Goal: Information Seeking & Learning: Understand process/instructions

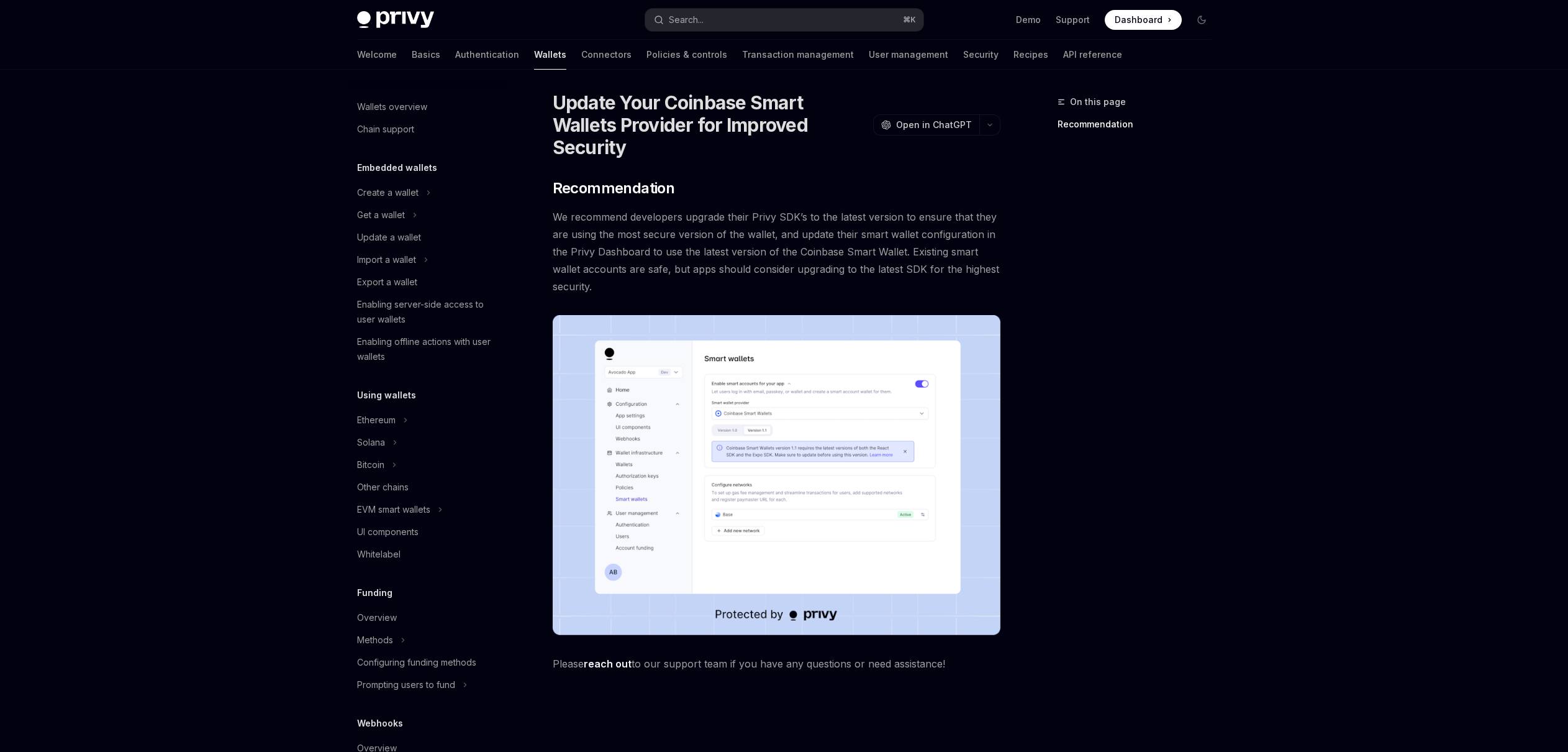
scroll to position [5, 0]
click at [375, 507] on div "EVM smart wallets" at bounding box center [393, 509] width 73 height 15
type textarea "*"
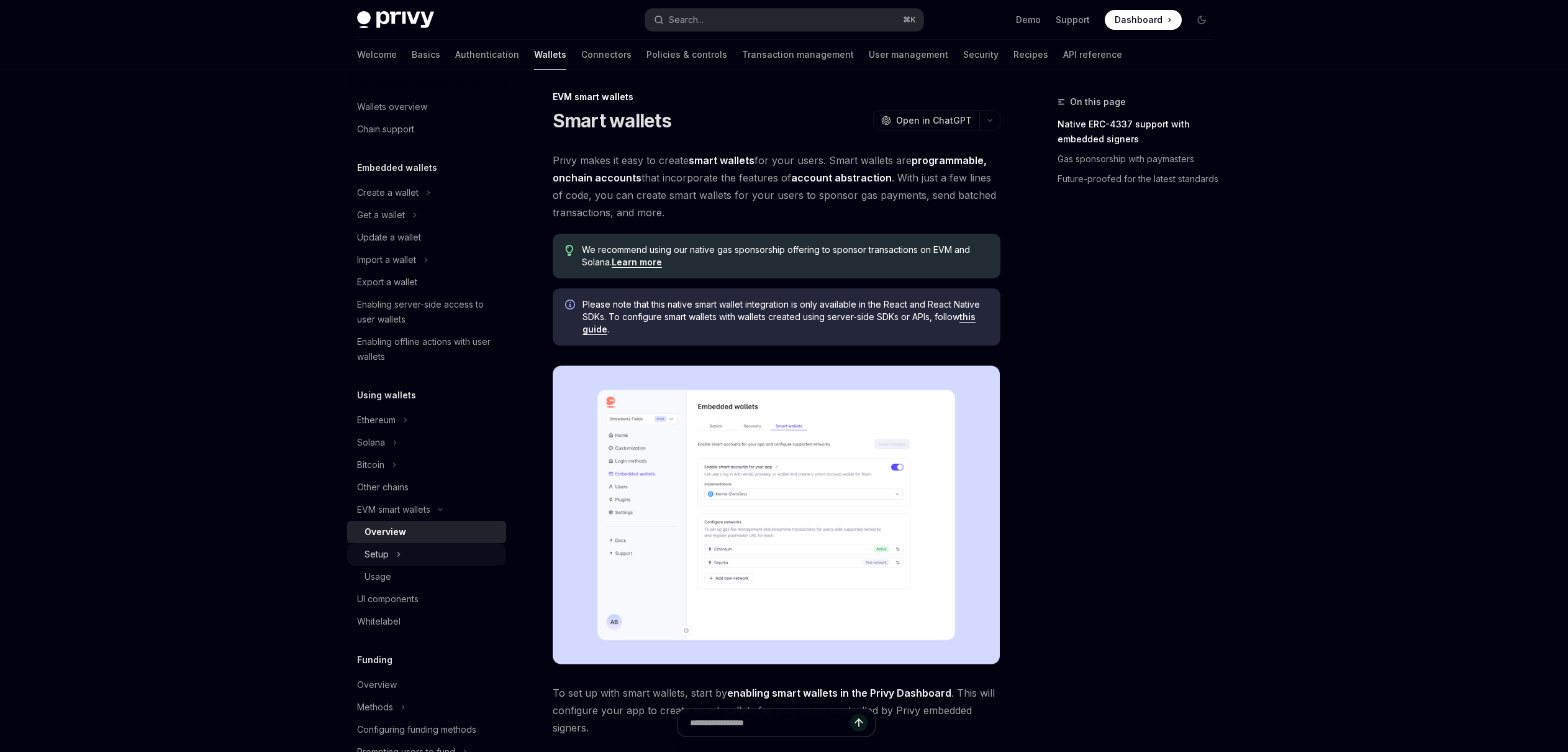
click at [395, 559] on button "Setup" at bounding box center [427, 554] width 159 height 23
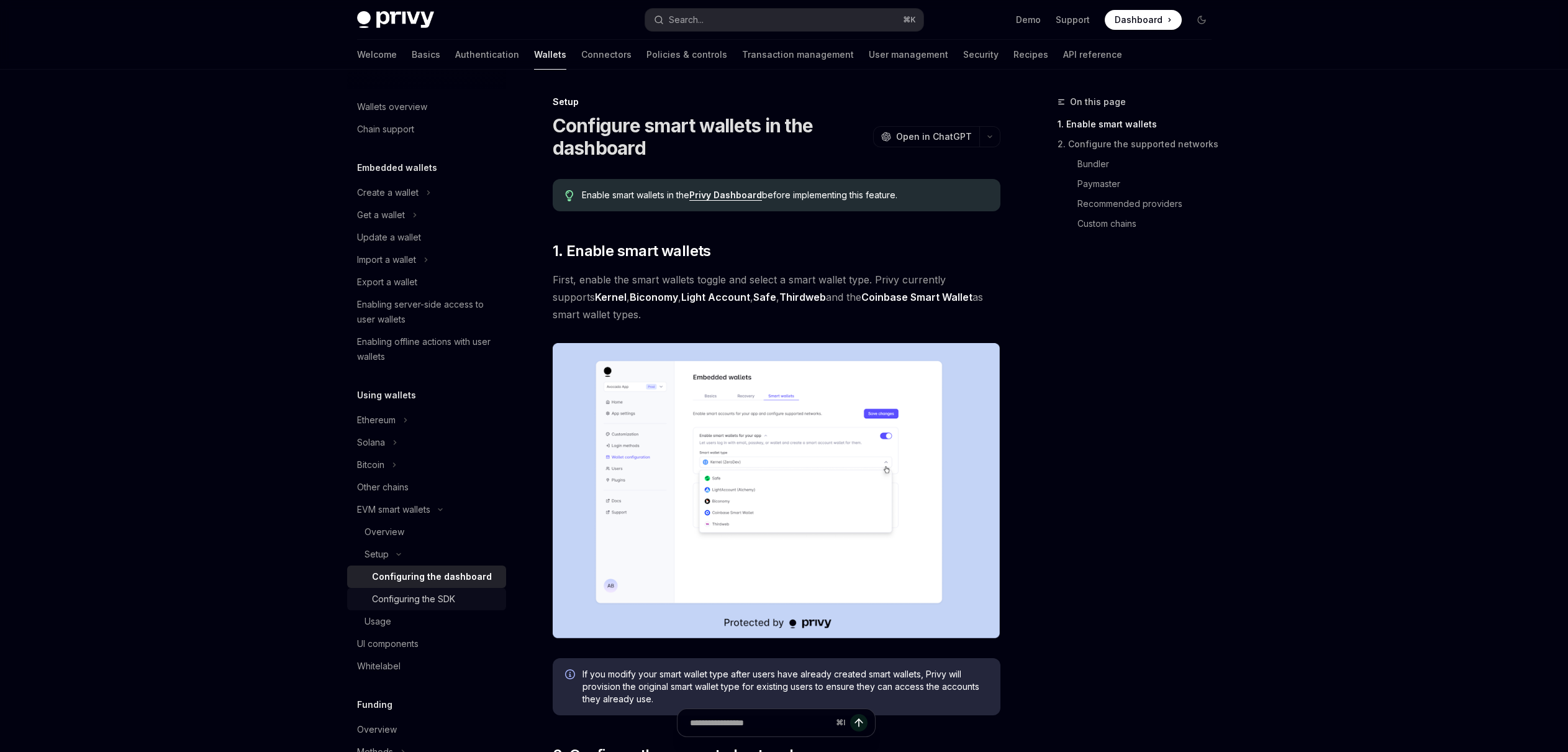
click at [418, 598] on div "Configuring the SDK" at bounding box center [414, 599] width 83 height 15
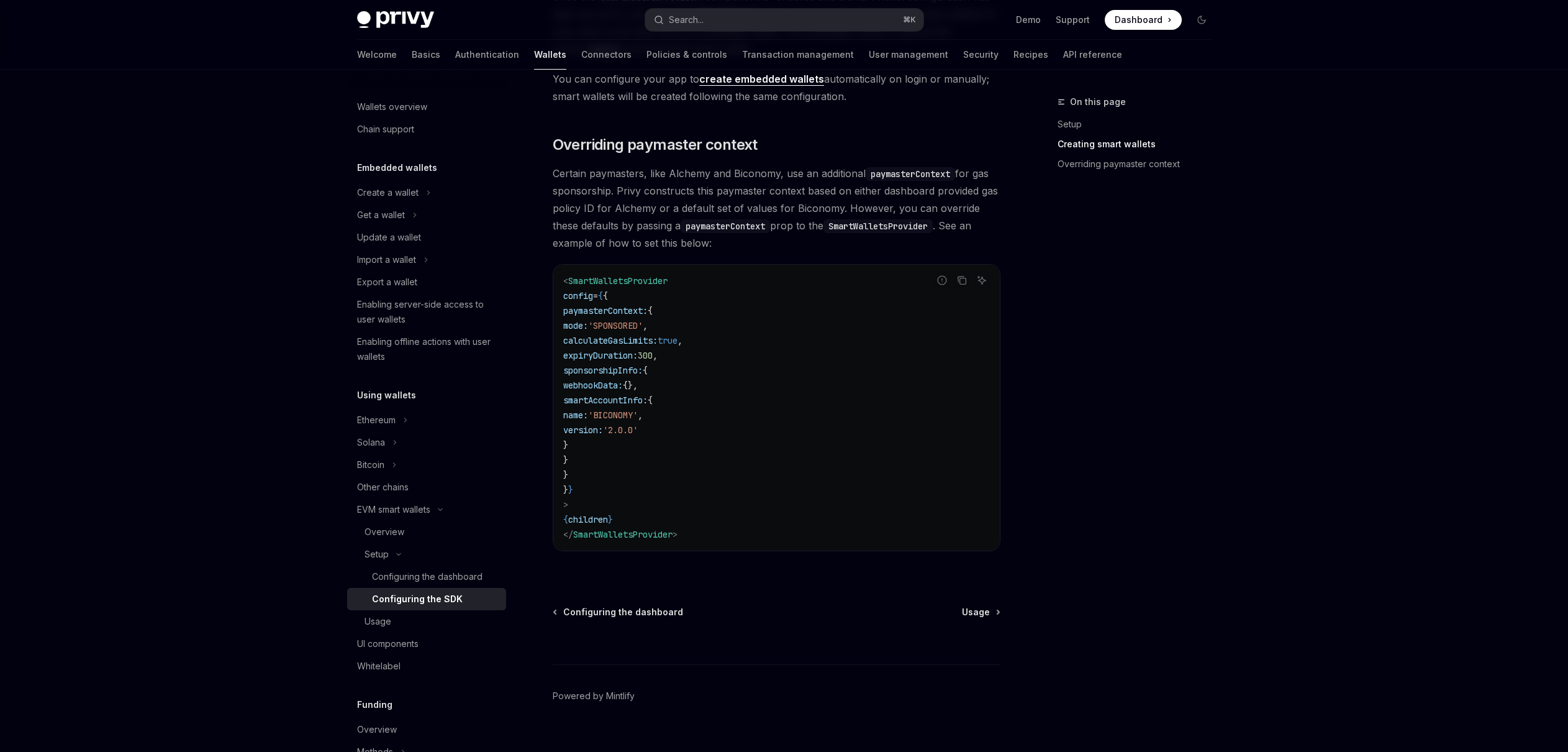
scroll to position [844, 0]
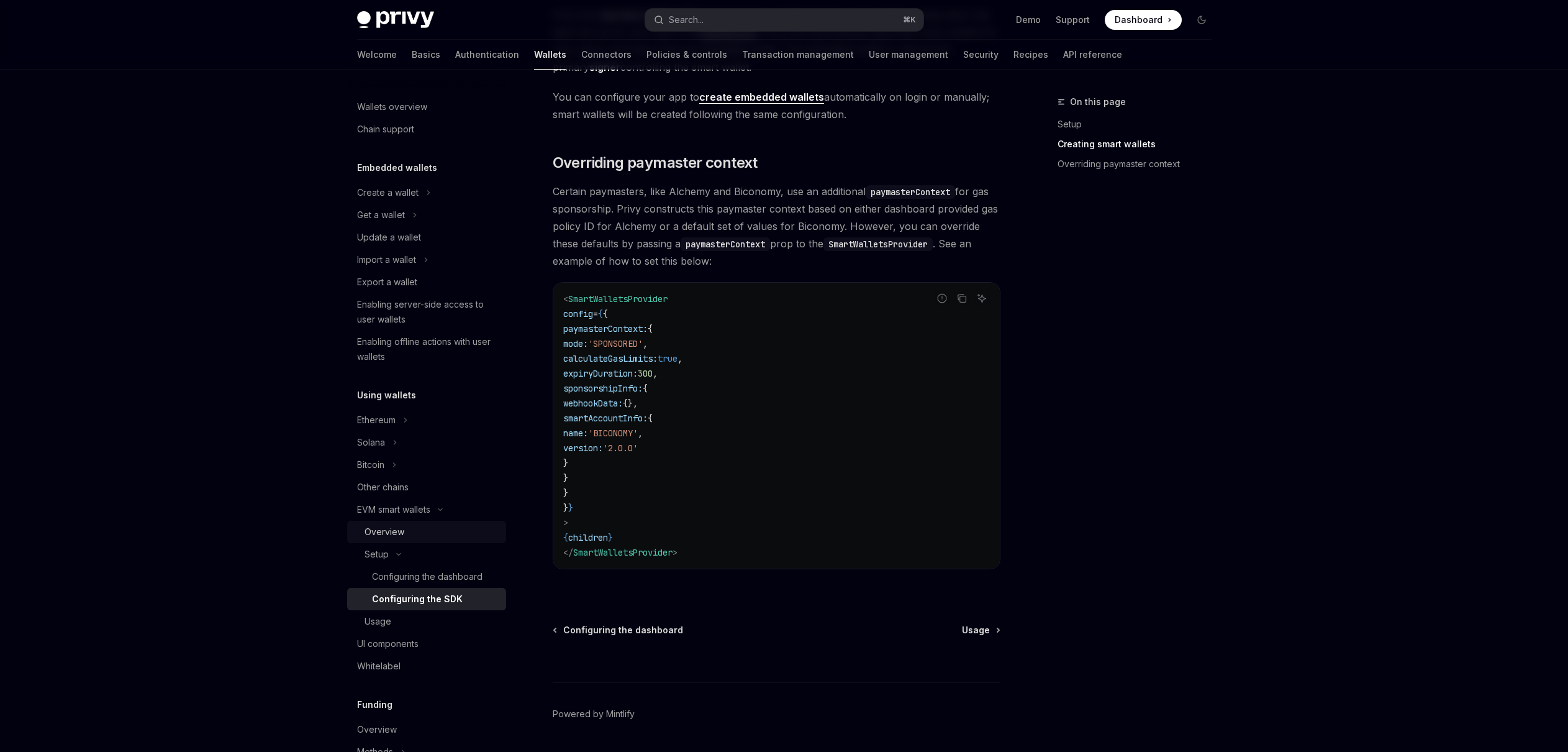
click at [394, 528] on div "Overview" at bounding box center [384, 532] width 39 height 15
type textarea "*"
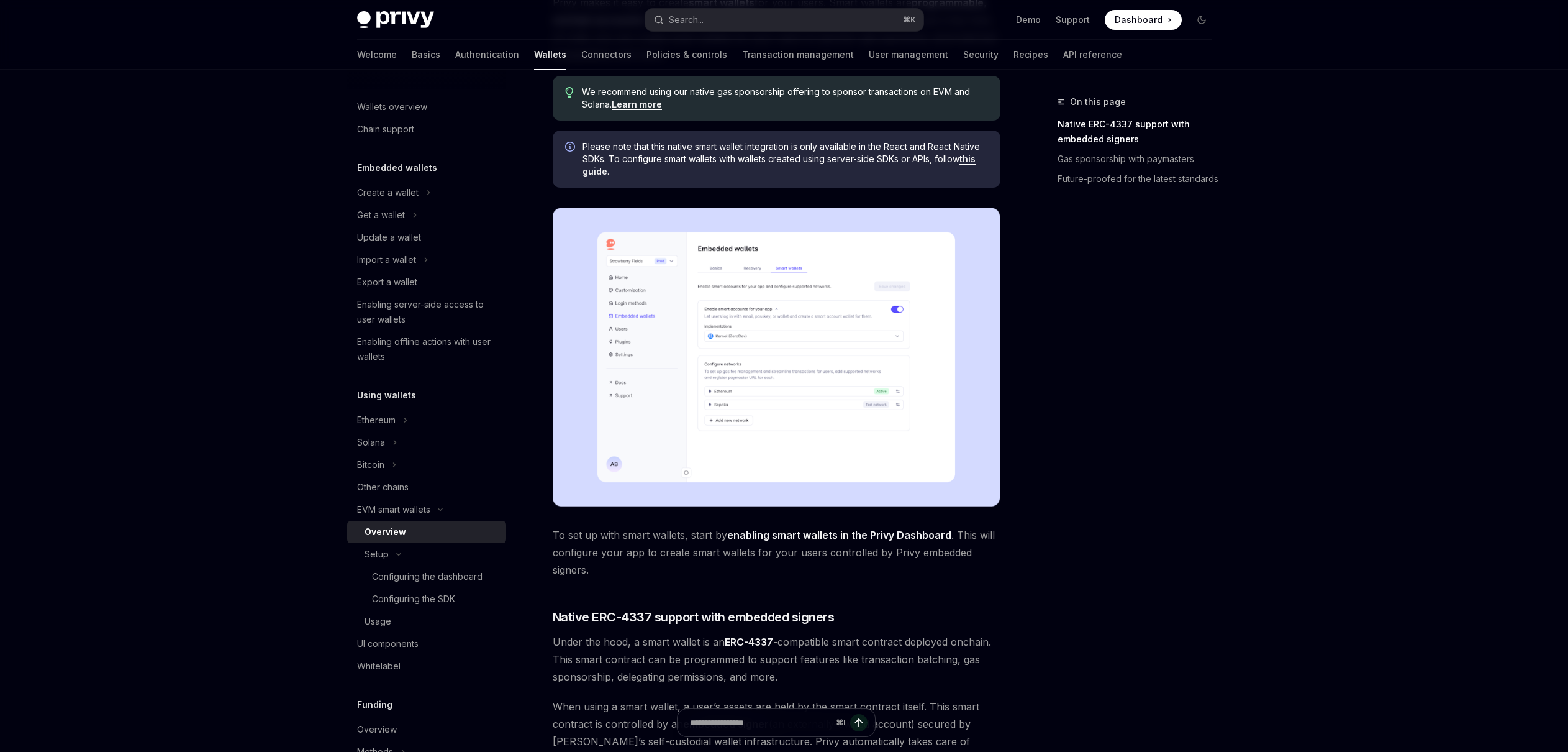
scroll to position [186, 0]
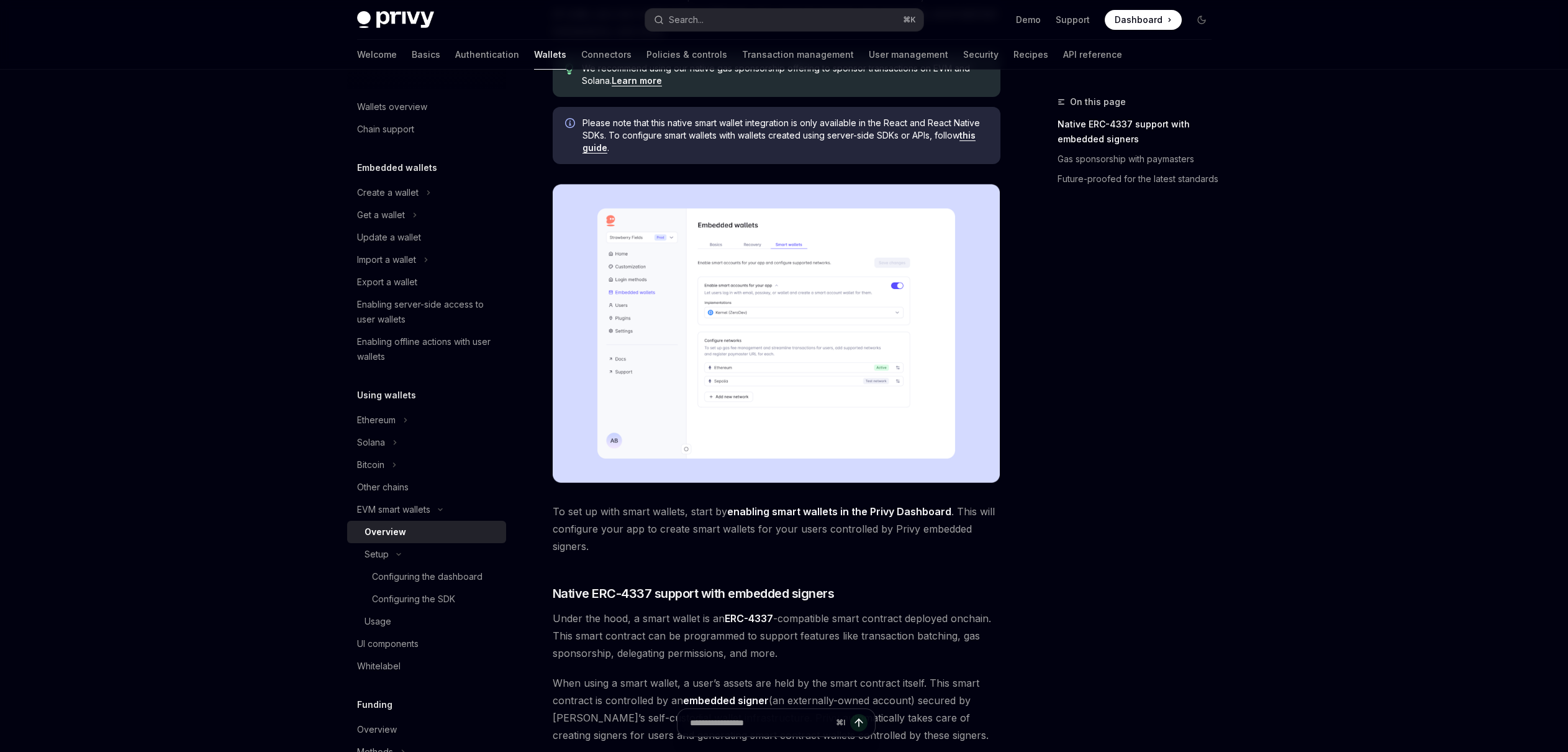
click at [1191, 404] on div "On this page Native ERC-4337 support with embedded signers Gas sponsorship with…" at bounding box center [1127, 423] width 189 height 658
